Goal: Information Seeking & Learning: Learn about a topic

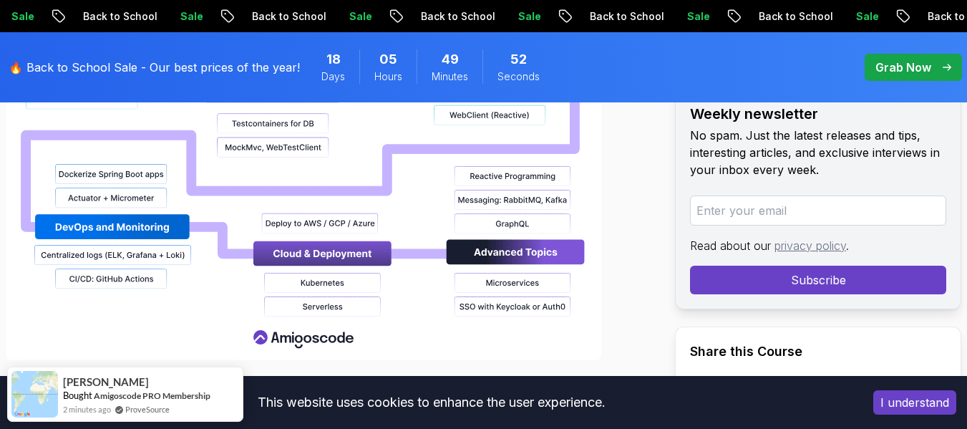
scroll to position [1394, 0]
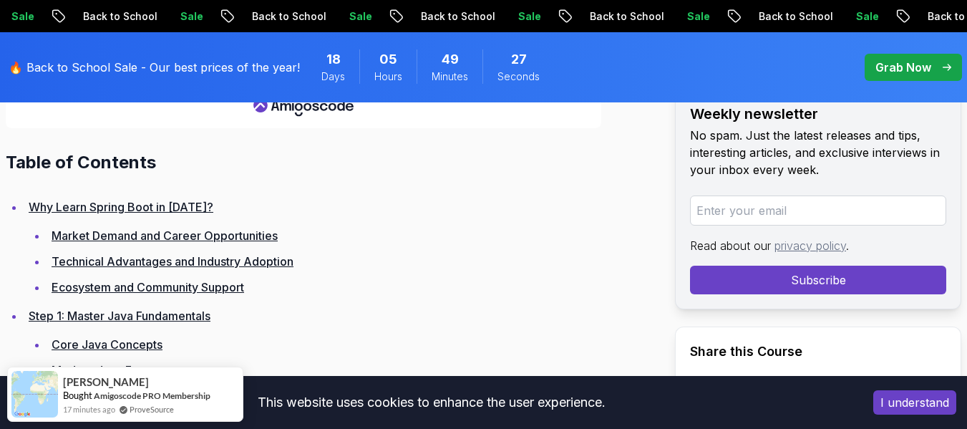
scroll to position [2036, 0]
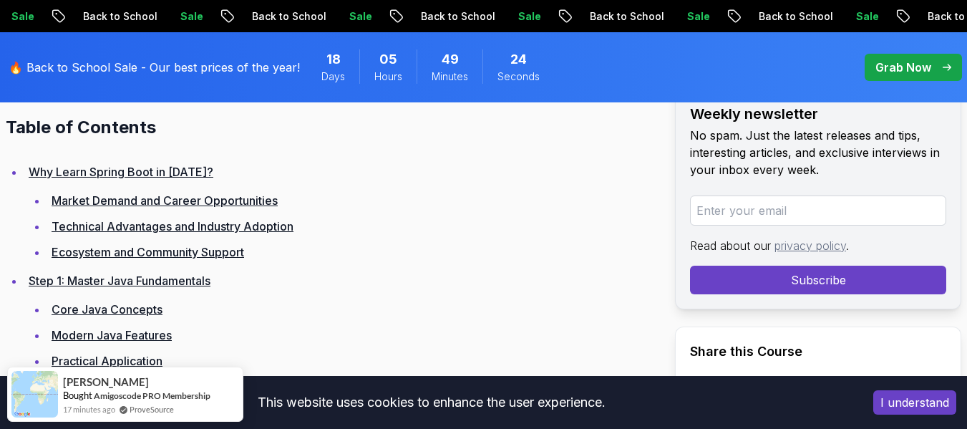
click at [112, 302] on link "Core Java Concepts" at bounding box center [107, 309] width 111 height 14
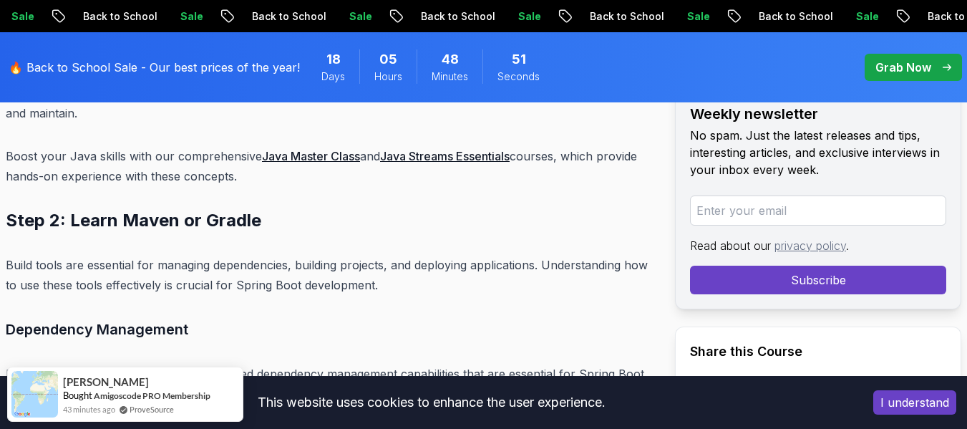
scroll to position [5798, 0]
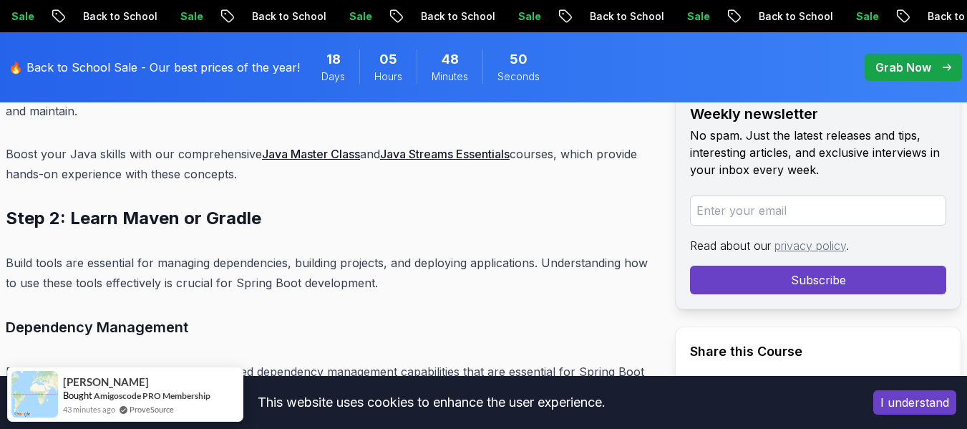
click at [291, 147] on link "Java Master Class" at bounding box center [311, 154] width 98 height 14
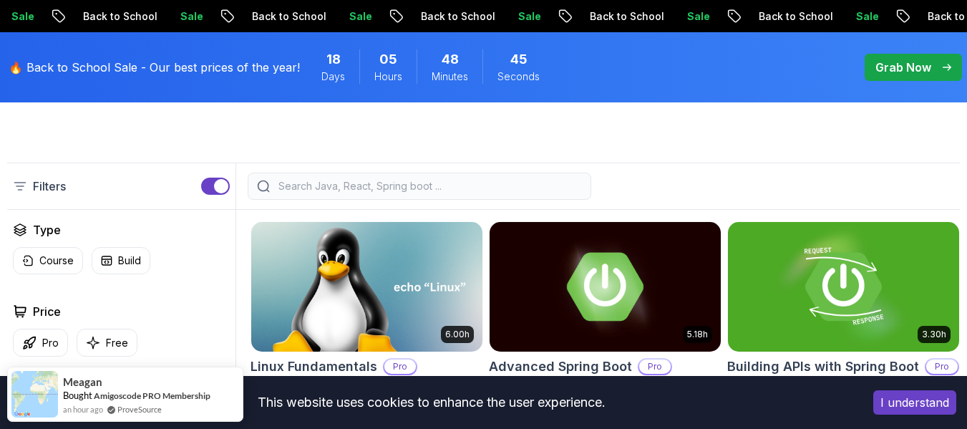
scroll to position [374, 0]
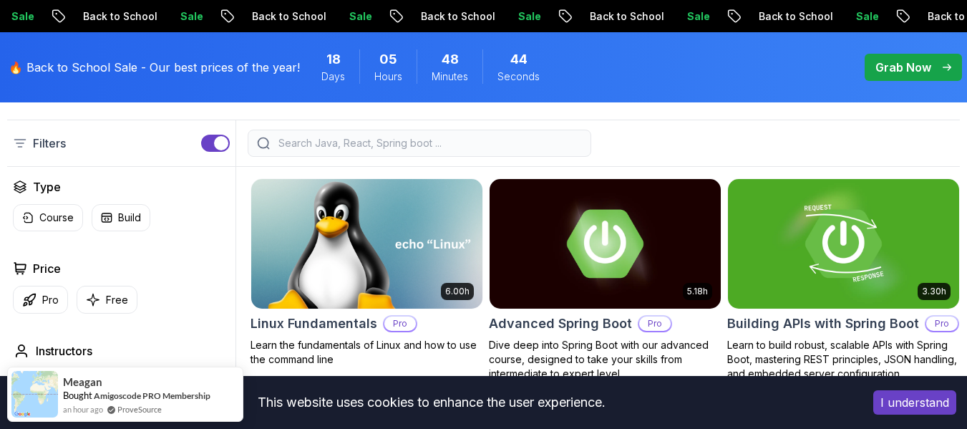
click at [392, 227] on img at bounding box center [367, 243] width 243 height 136
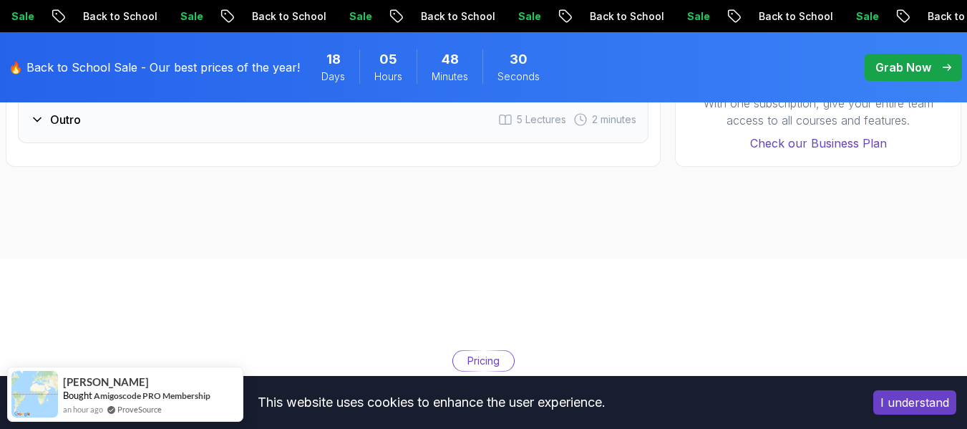
scroll to position [2947, 0]
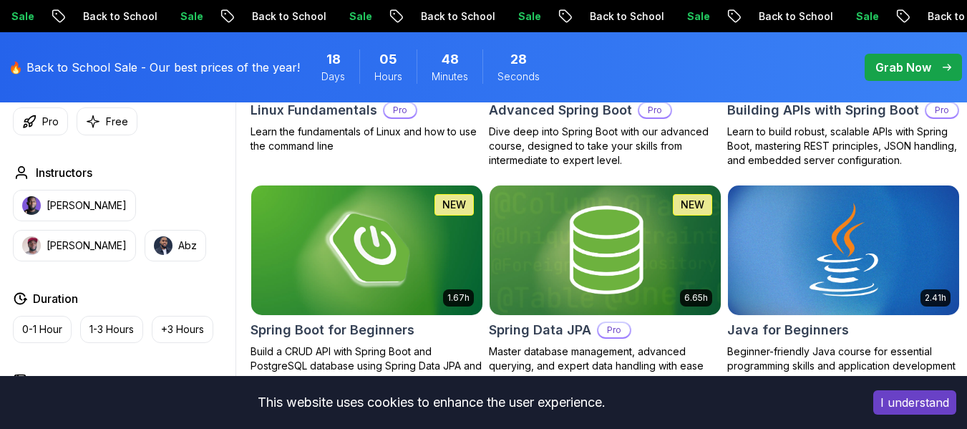
scroll to position [374, 0]
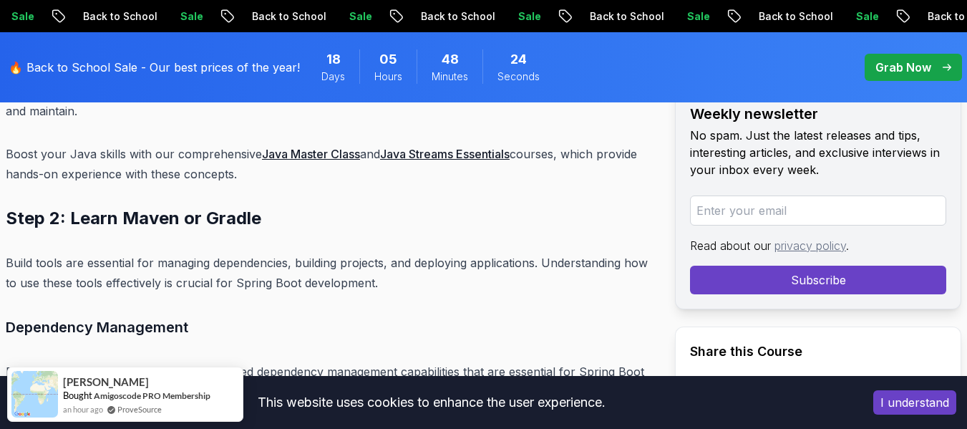
click at [437, 147] on link "Java Streams Essentials" at bounding box center [445, 154] width 130 height 14
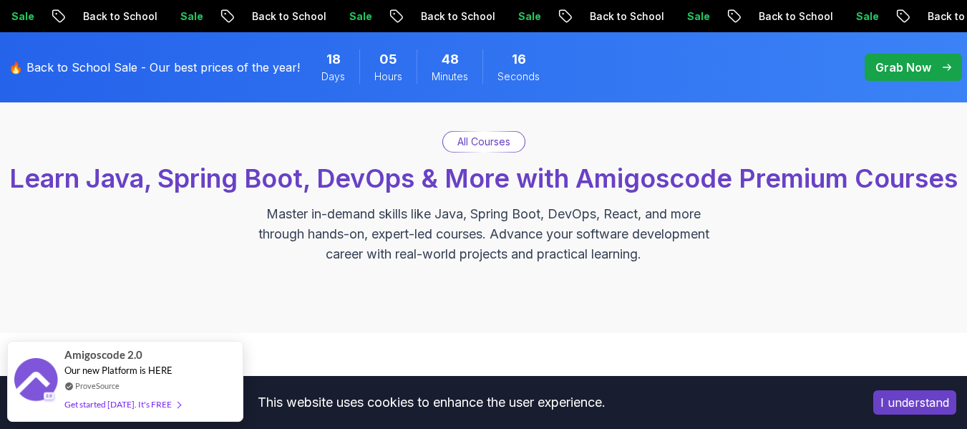
scroll to position [92, 0]
click at [437, 137] on div "All Courses Learn Java, Spring Boot, DevOps & More with Amigoscode Premium Cour…" at bounding box center [483, 196] width 953 height 133
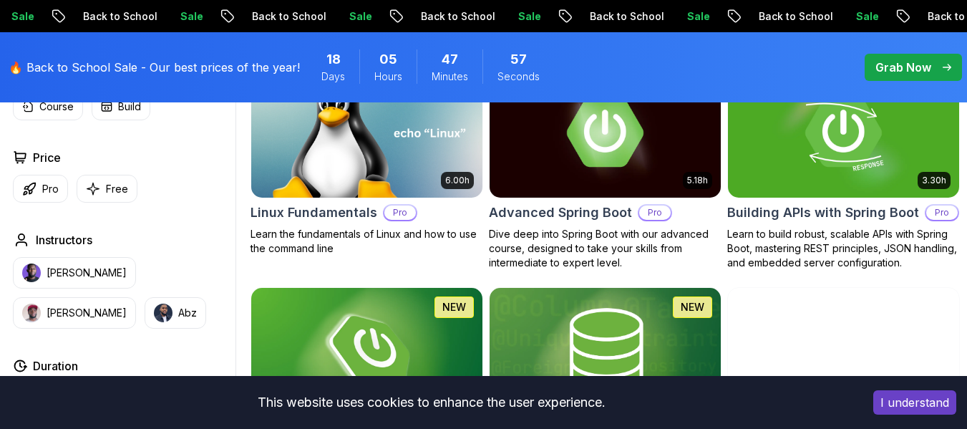
scroll to position [483, 0]
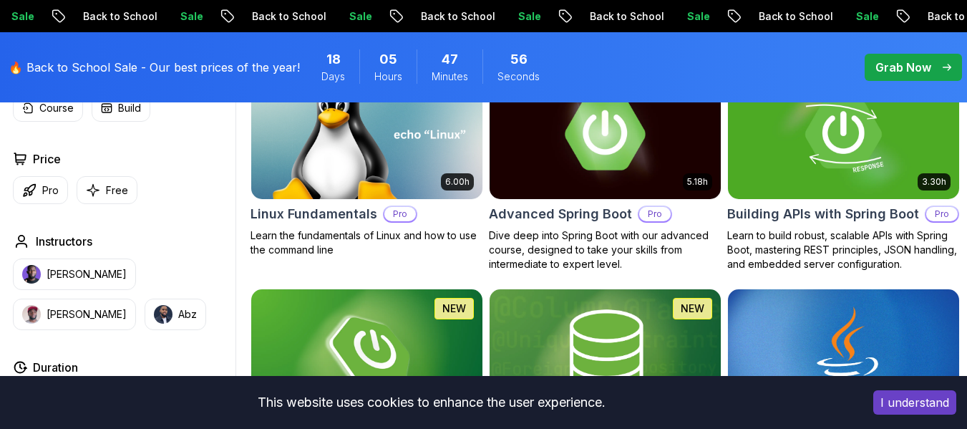
click at [556, 202] on img at bounding box center [605, 134] width 243 height 136
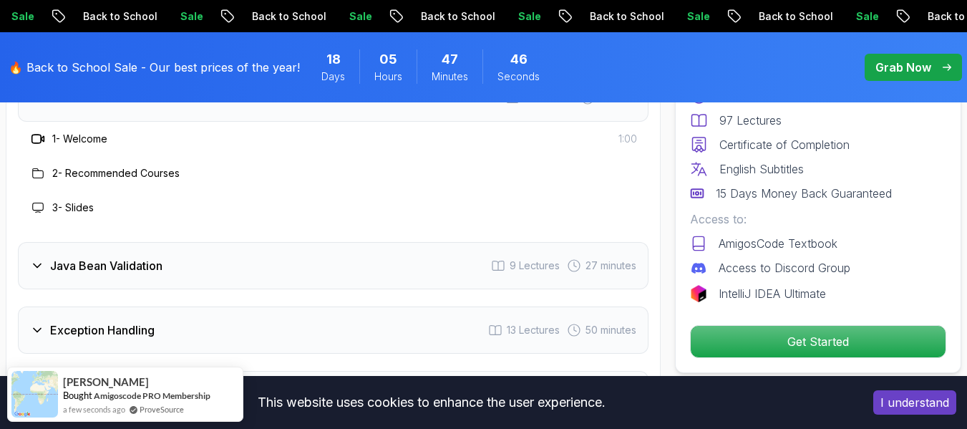
scroll to position [2150, 0]
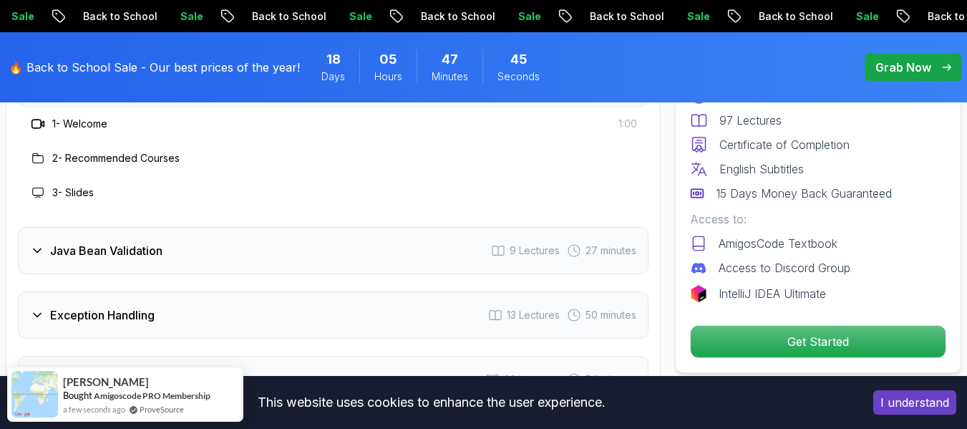
click at [263, 252] on div "Java Bean Validation 9 Lectures 27 minutes" at bounding box center [333, 250] width 631 height 47
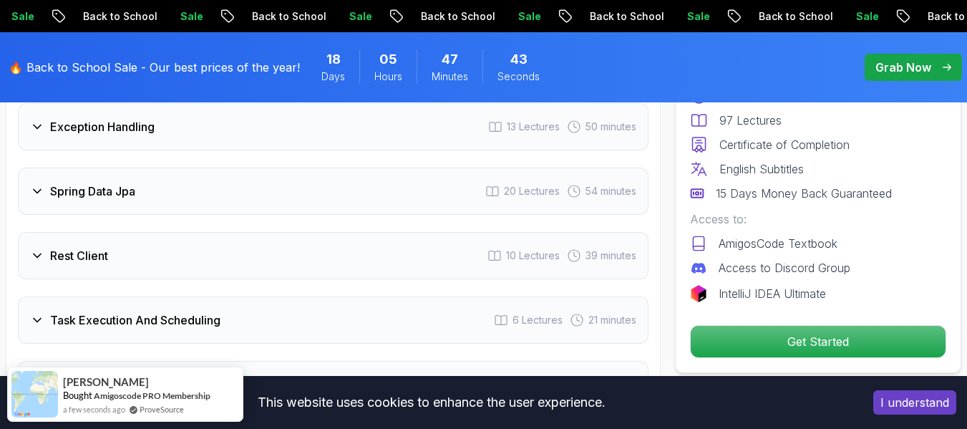
scroll to position [2541, 0]
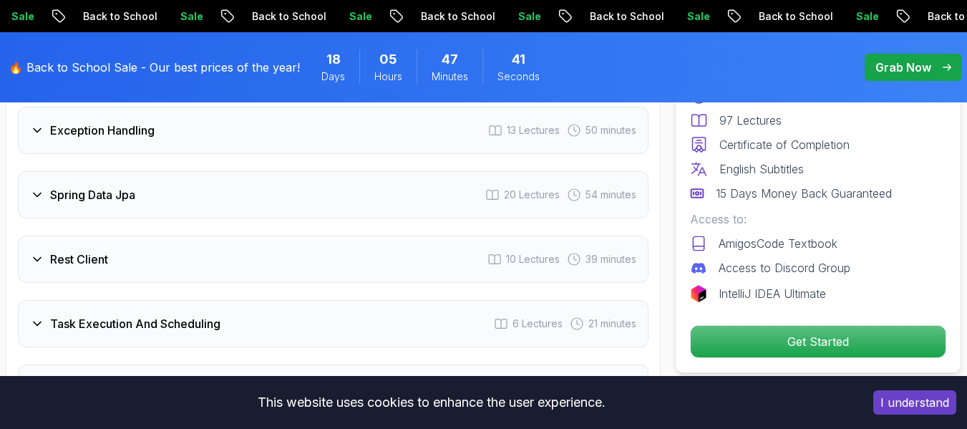
click at [213, 247] on div "Rest Client 10 Lectures 39 minutes" at bounding box center [333, 259] width 631 height 47
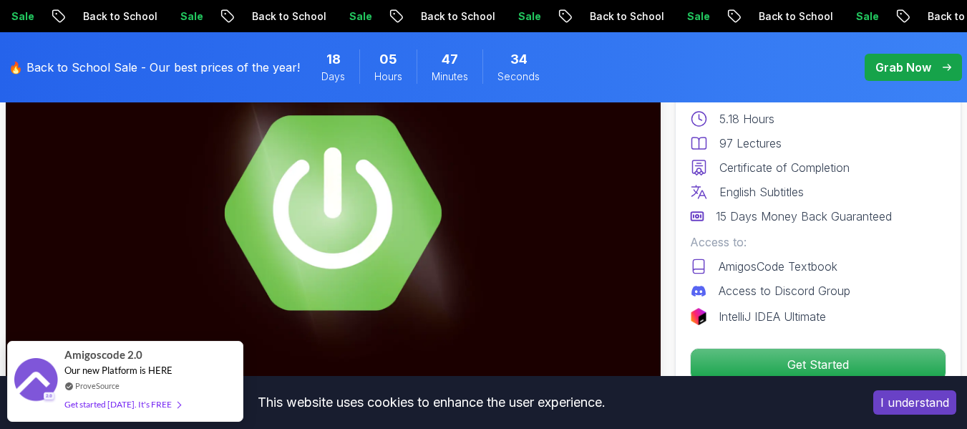
scroll to position [158, 0]
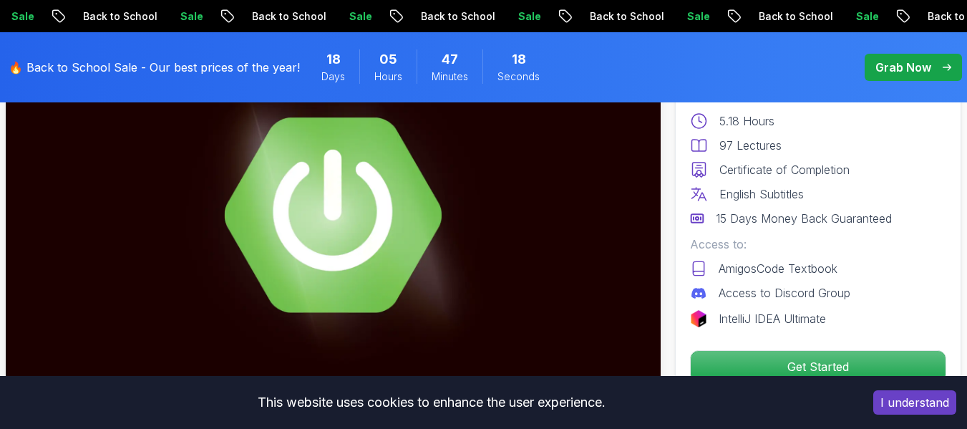
click at [326, 228] on img at bounding box center [333, 215] width 655 height 369
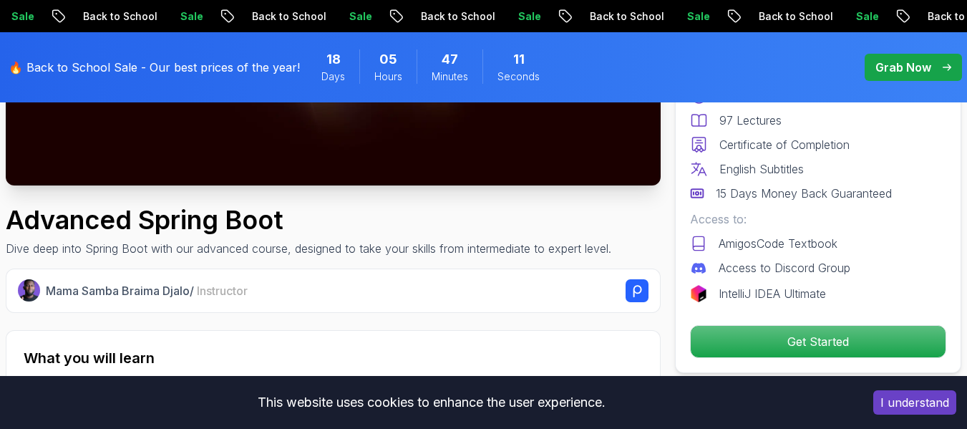
scroll to position [384, 0]
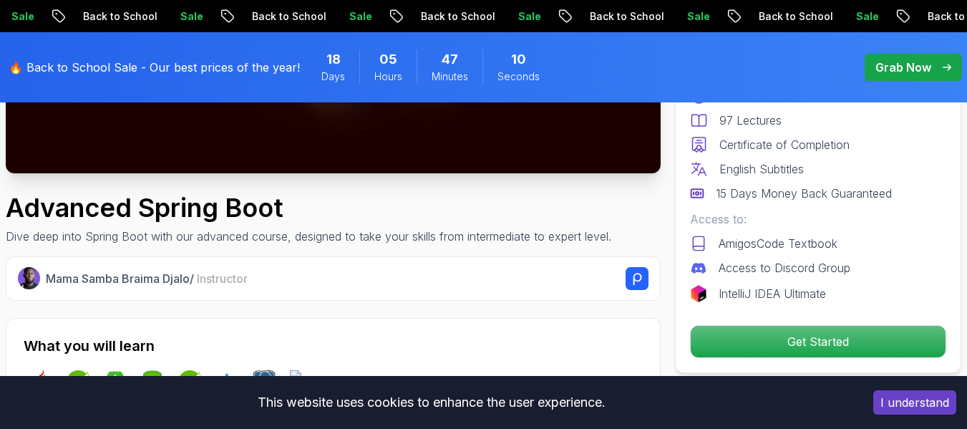
drag, startPoint x: 462, startPoint y: 141, endPoint x: 546, endPoint y: 143, distance: 83.8
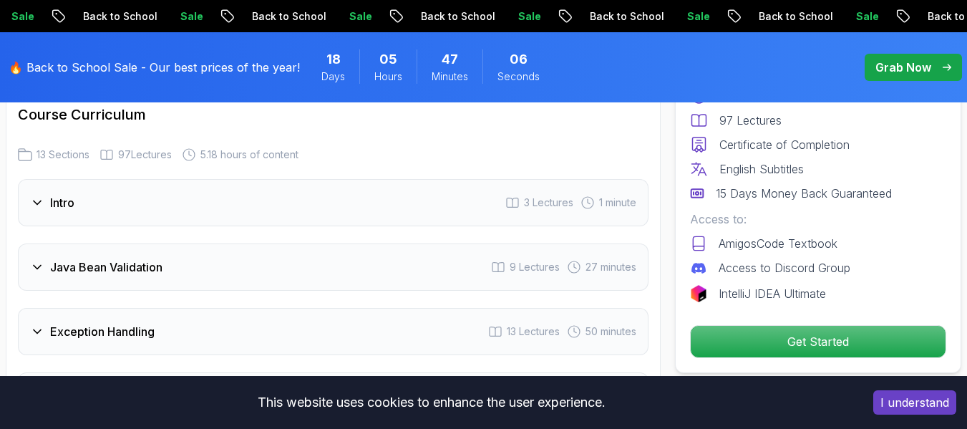
scroll to position [2042, 0]
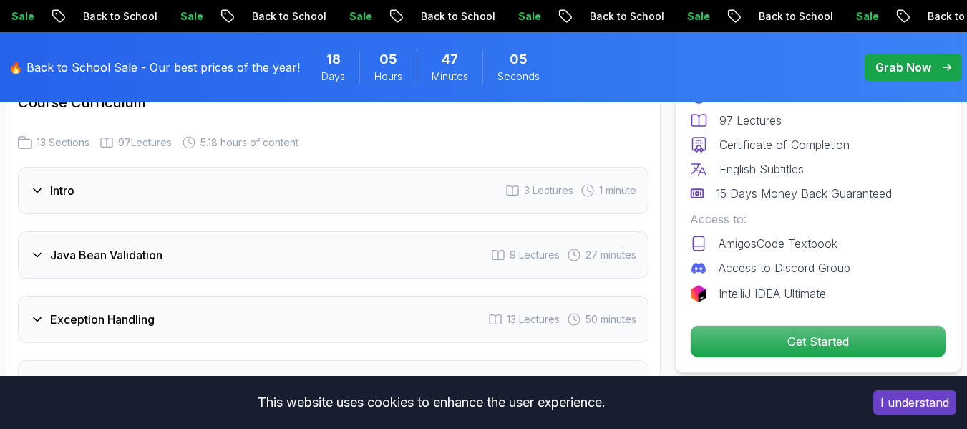
click at [334, 174] on div "Intro 3 Lectures 1 minute" at bounding box center [333, 190] width 631 height 47
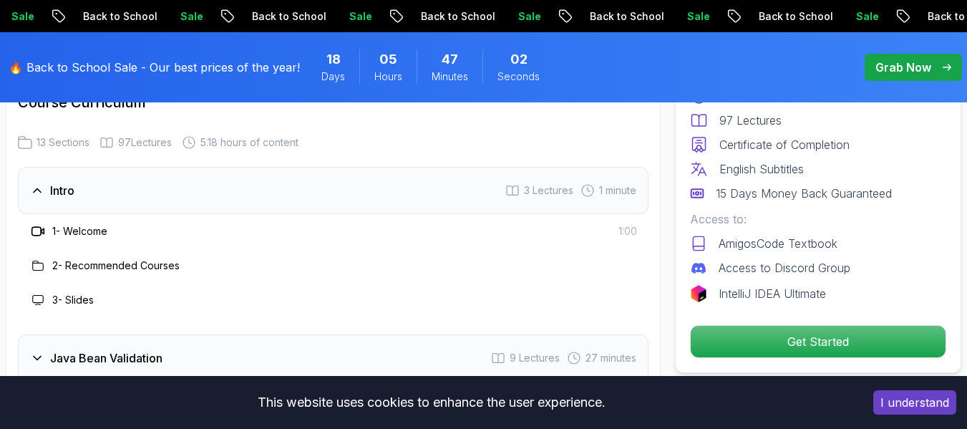
click at [35, 260] on icon at bounding box center [37, 265] width 11 height 11
click at [42, 294] on icon at bounding box center [37, 299] width 11 height 11
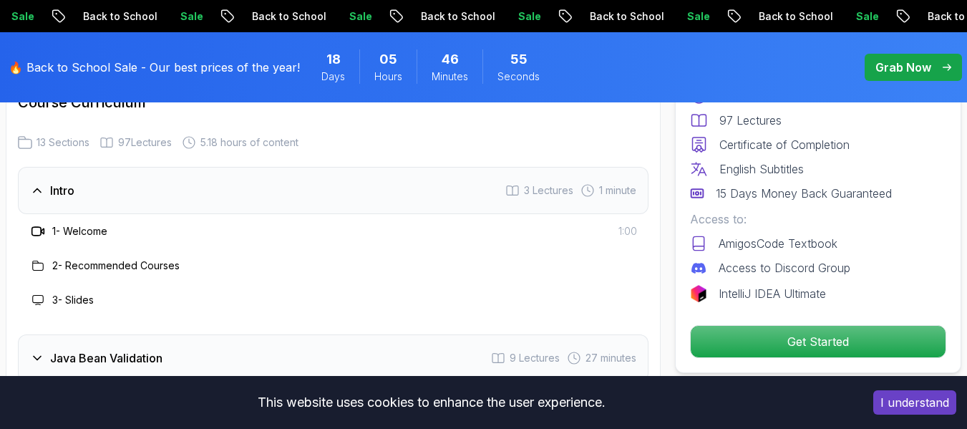
click at [70, 135] on span "13 Sections" at bounding box center [63, 142] width 53 height 14
drag, startPoint x: 70, startPoint y: 123, endPoint x: 142, endPoint y: 121, distance: 71.6
click at [142, 135] on div "13 Sections 97 Lectures 5.18 hours of content" at bounding box center [333, 142] width 631 height 14
click at [142, 135] on span "97 Lectures" at bounding box center [145, 142] width 54 height 14
